Goal: Task Accomplishment & Management: Manage account settings

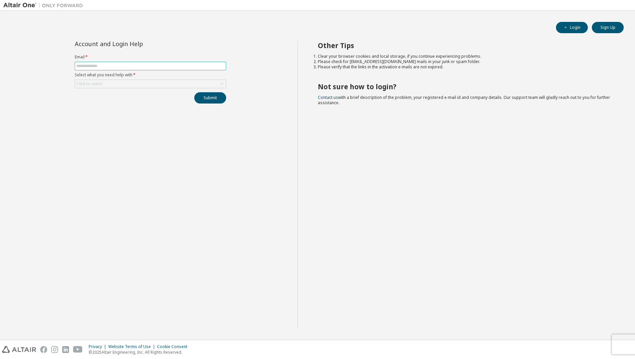
click at [104, 66] on input "text" at bounding box center [150, 65] width 148 height 5
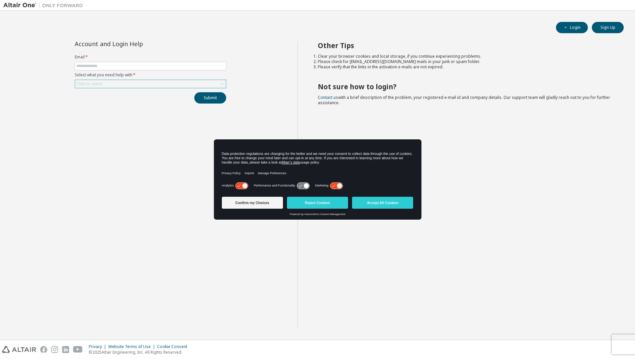
click at [118, 88] on div "Click to select" at bounding box center [150, 84] width 151 height 8
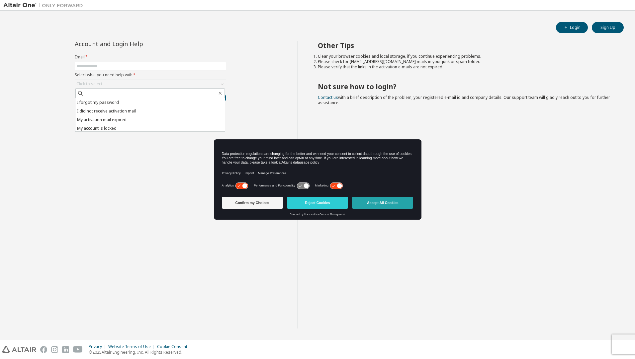
click at [370, 204] on button "Accept All Cookies" at bounding box center [382, 203] width 61 height 12
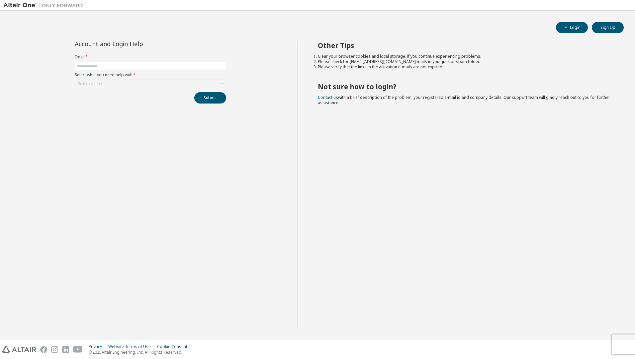
click at [92, 68] on input "text" at bounding box center [150, 65] width 148 height 5
type input "**********"
click at [93, 86] on div "Click to select" at bounding box center [89, 83] width 26 height 5
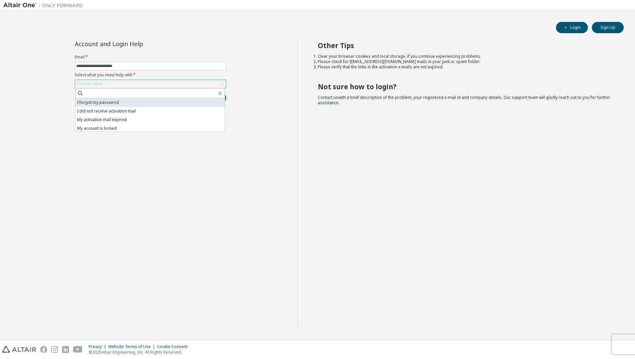
click at [109, 103] on li "I forgot my password" at bounding box center [150, 102] width 150 height 9
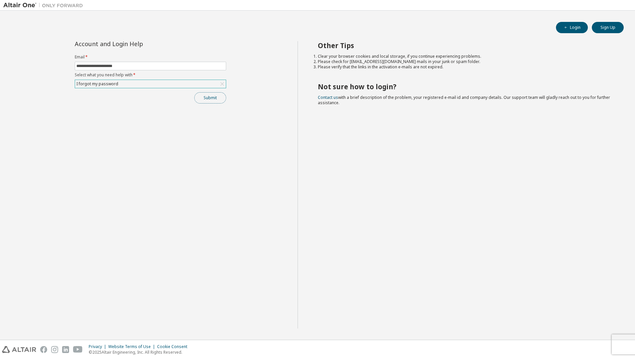
click at [203, 100] on button "Submit" at bounding box center [210, 97] width 32 height 11
